Goal: Information Seeking & Learning: Find specific fact

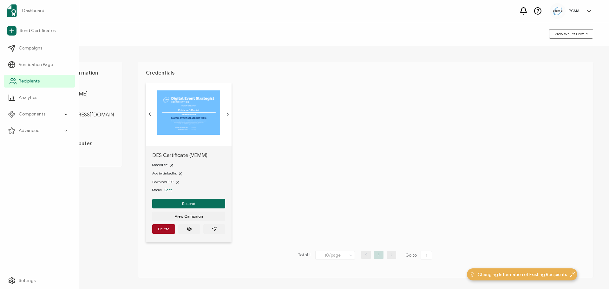
click at [7, 78] on link "Recipients" at bounding box center [39, 81] width 71 height 13
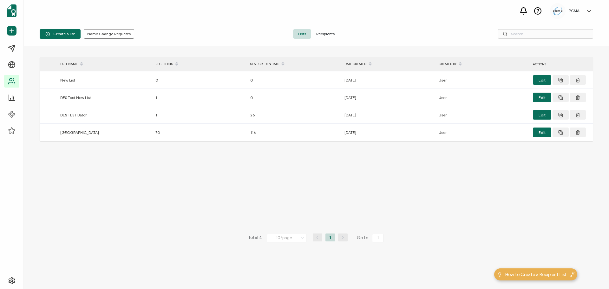
click at [326, 36] on span "Recipients" at bounding box center [325, 34] width 29 height 10
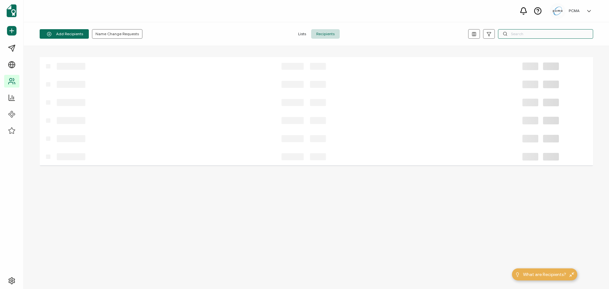
click at [524, 31] on input "text" at bounding box center [545, 34] width 95 height 10
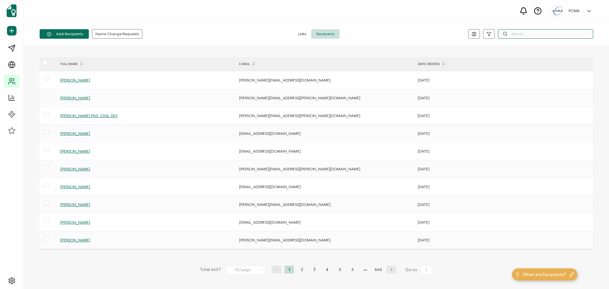
paste input "[EMAIL_ADDRESS][DOMAIN_NAME]"
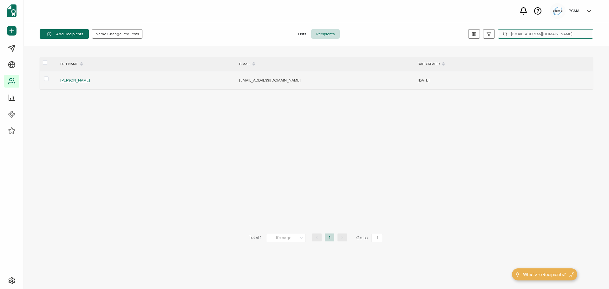
type input "[EMAIL_ADDRESS][DOMAIN_NAME]"
click at [73, 80] on span "[PERSON_NAME]" at bounding box center [75, 80] width 30 height 5
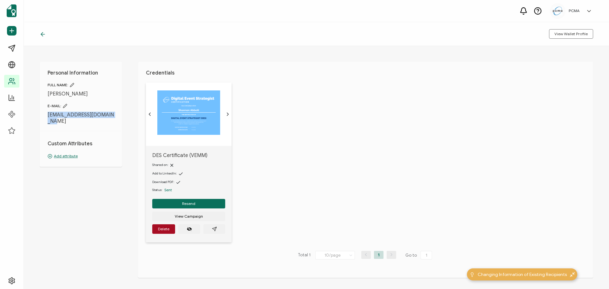
drag, startPoint x: 54, startPoint y: 122, endPoint x: 46, endPoint y: 116, distance: 10.7
click at [46, 116] on div "Personal Information FULL NAME: [PERSON_NAME] E-MAIL: [EMAIL_ADDRESS][DOMAIN_NA…" at bounding box center [81, 114] width 82 height 105
click at [293, 126] on div "DES Certificate (VEMM) Shared on: Add to LinkedIn: Download PDF: Status: Sent R…" at bounding box center [369, 166] width 447 height 168
